Goal: Task Accomplishment & Management: Use online tool/utility

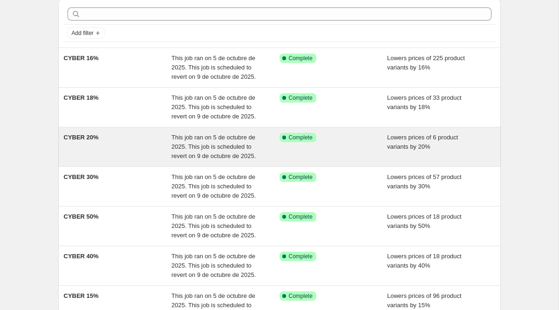
scroll to position [112, 0]
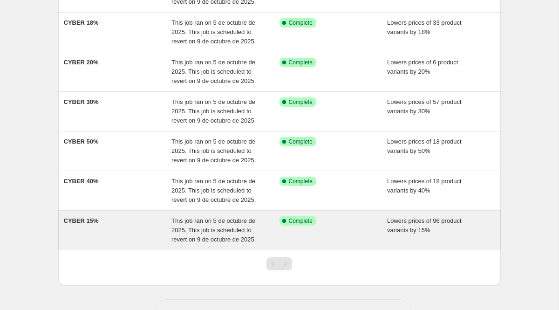
click at [110, 224] on div "CYBER 15%" at bounding box center [118, 230] width 108 height 28
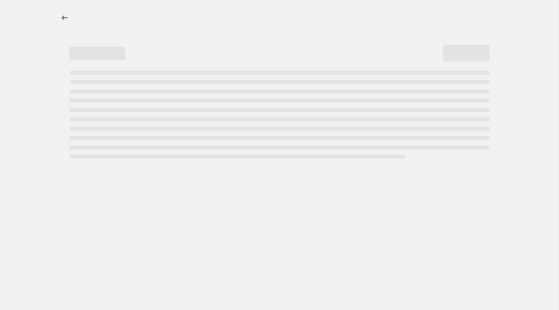
select select "percentage"
select select "tag"
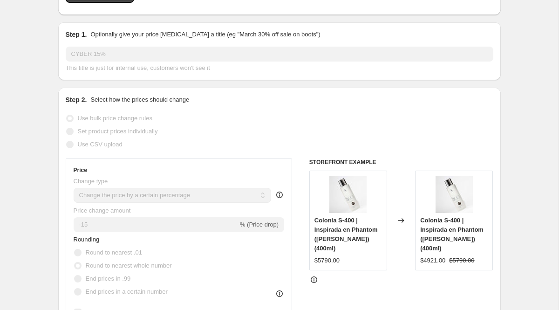
scroll to position [106, 0]
